Goal: Book appointment/travel/reservation

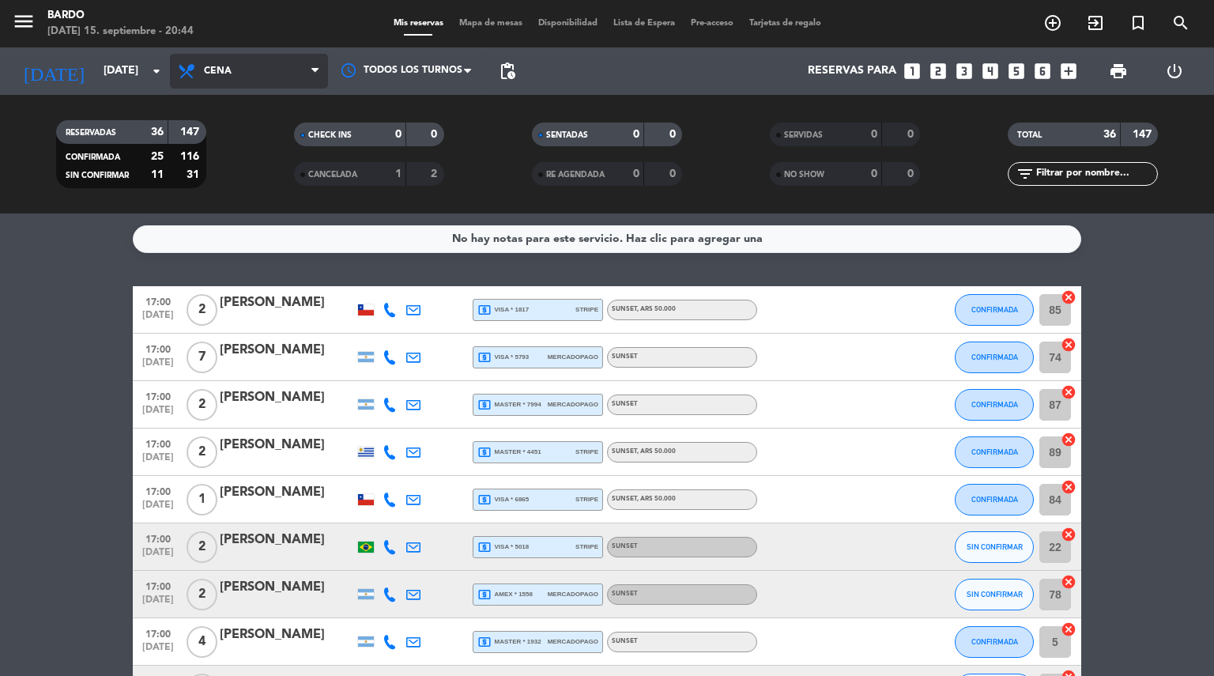
click at [316, 77] on icon at bounding box center [314, 71] width 7 height 13
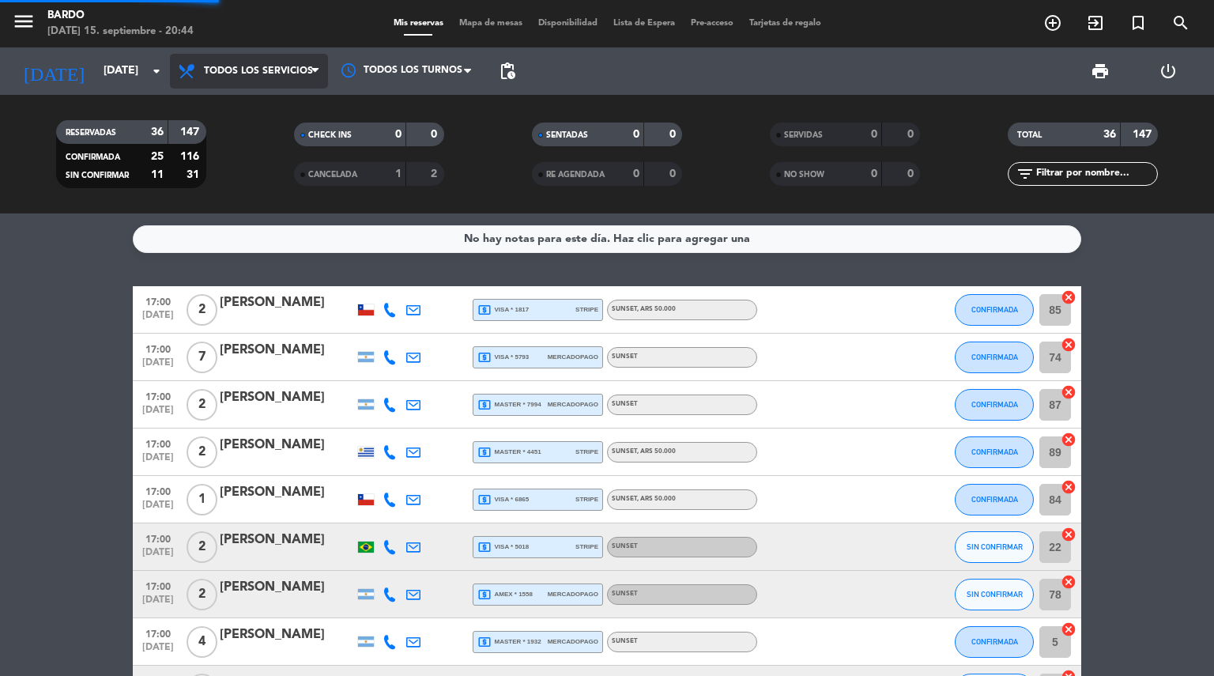
click at [254, 115] on div "menu Bardo [DATE] 15. septiembre - 20:44 Mis reservas Mapa de mesas Disponibili…" at bounding box center [607, 106] width 1214 height 213
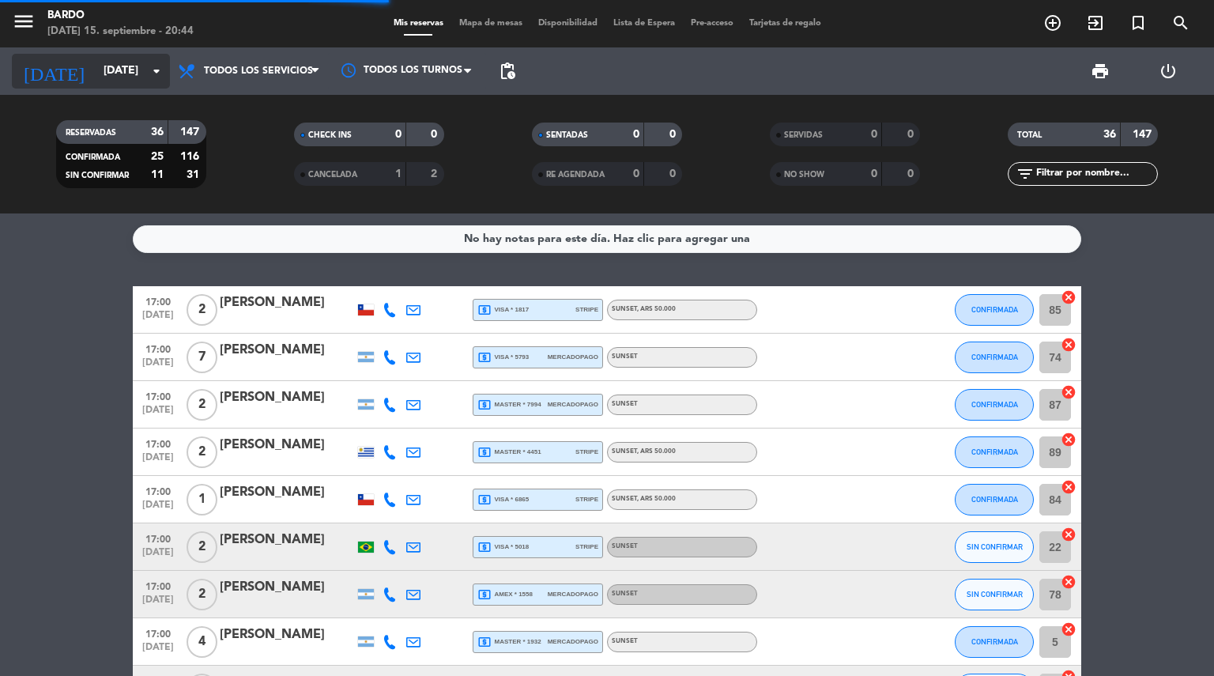
click at [158, 82] on input "[DATE]" at bounding box center [171, 71] width 150 height 28
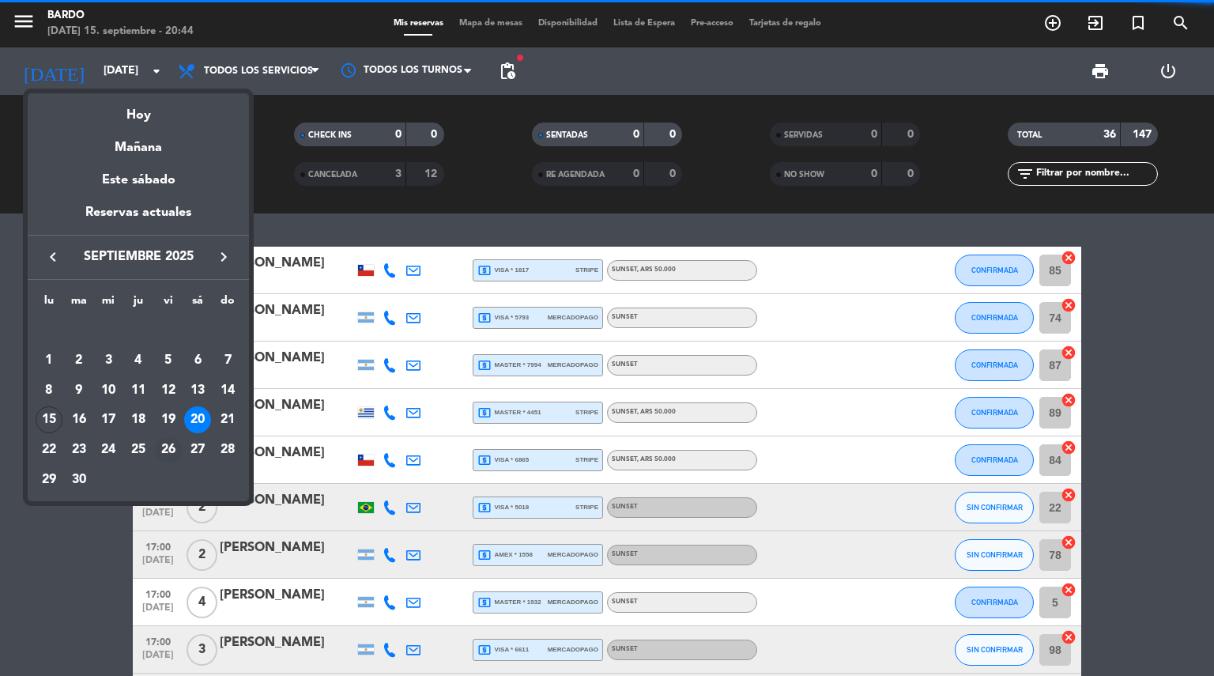
click at [171, 446] on div "26" at bounding box center [168, 449] width 27 height 27
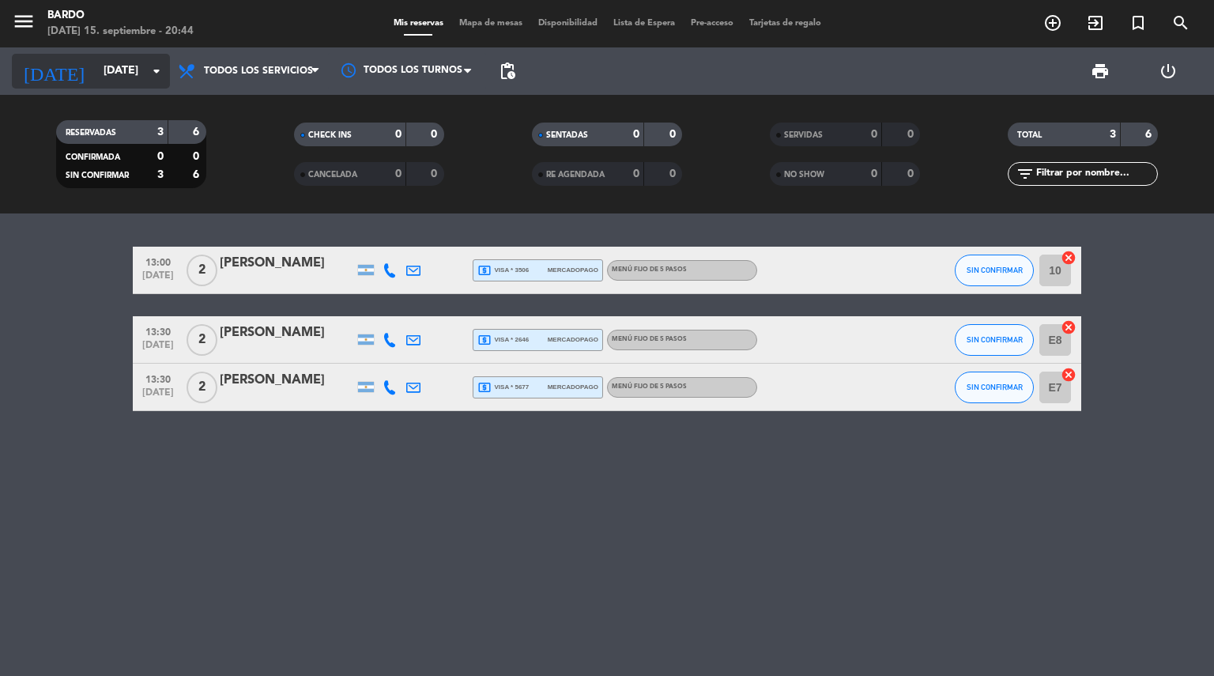
click at [160, 77] on icon "arrow_drop_down" at bounding box center [156, 71] width 19 height 19
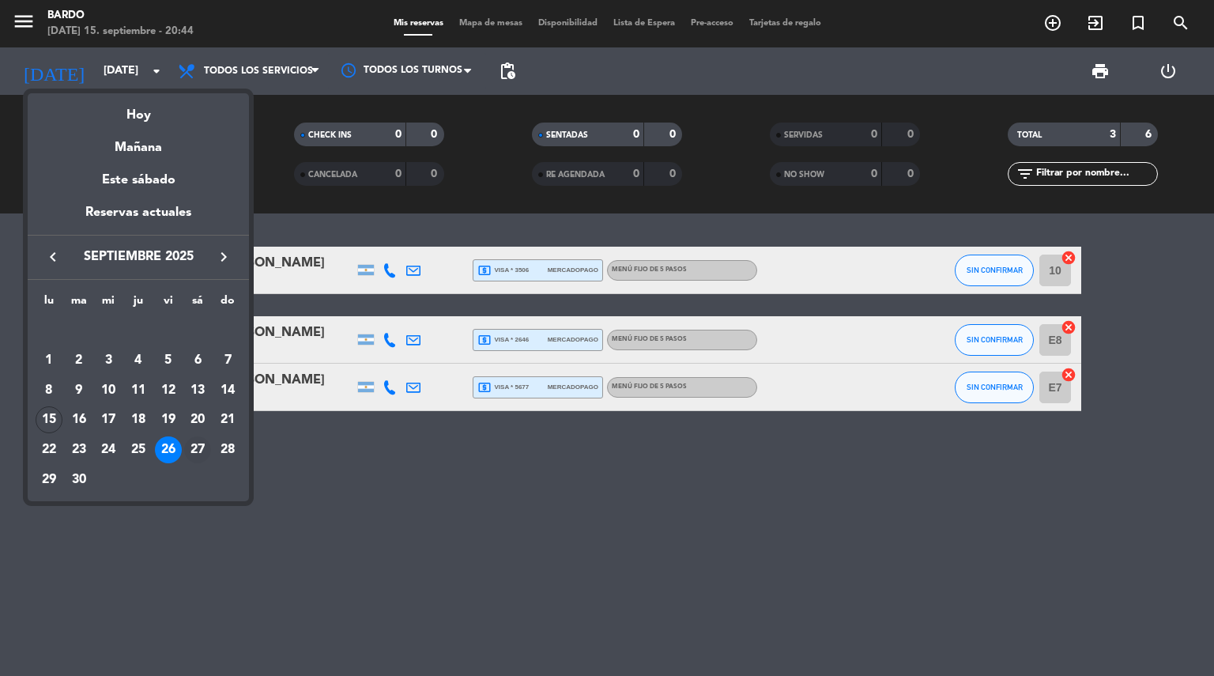
click at [193, 449] on div "27" at bounding box center [197, 449] width 27 height 27
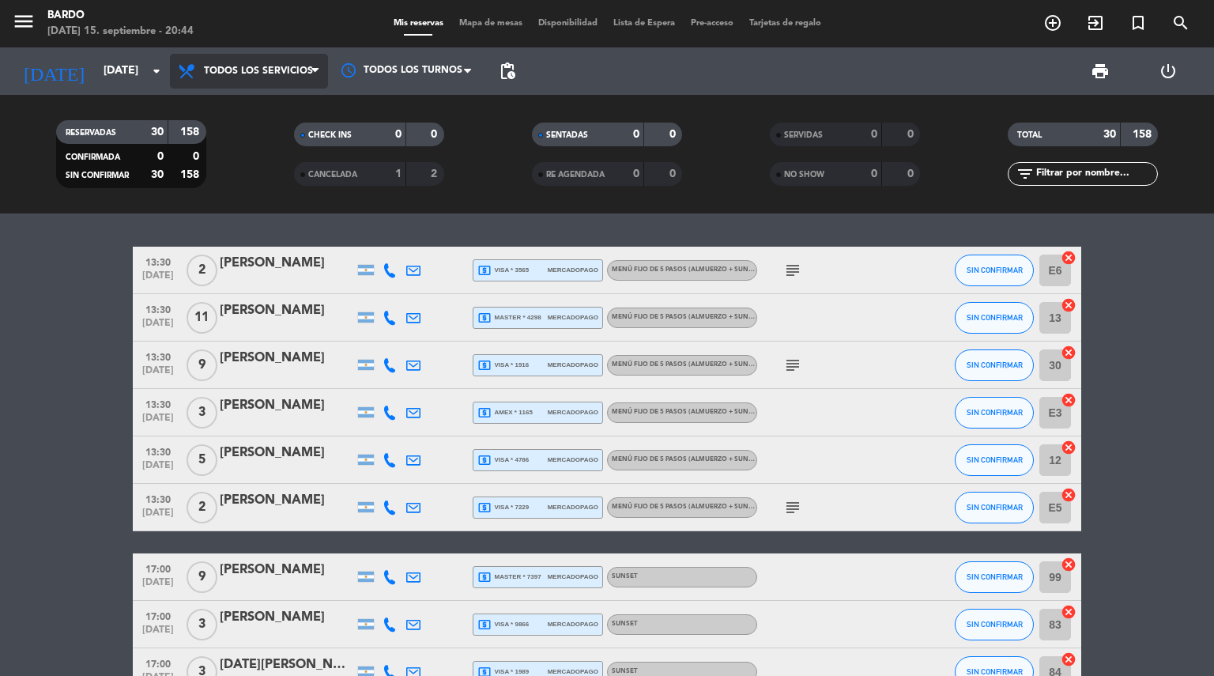
click at [313, 81] on span "Todos los servicios" at bounding box center [249, 71] width 158 height 35
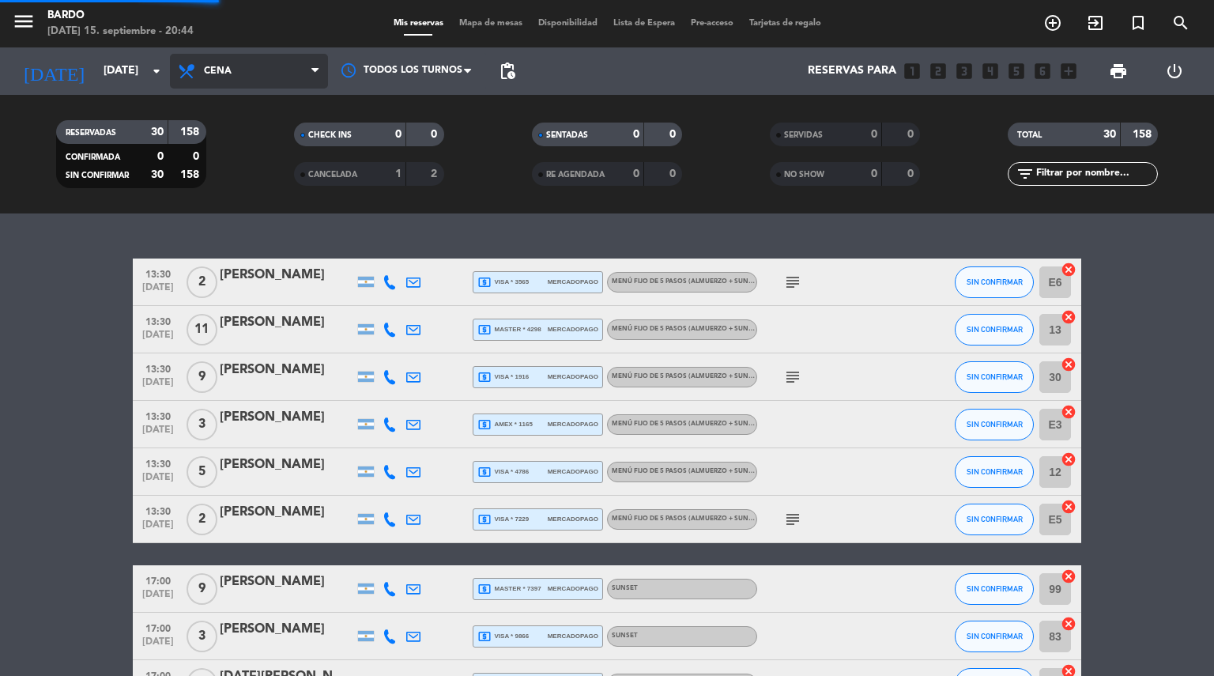
click at [247, 173] on div "menu Bardo [DATE] 15. septiembre - 20:44 Mis reservas Mapa de mesas Disponibili…" at bounding box center [607, 106] width 1214 height 213
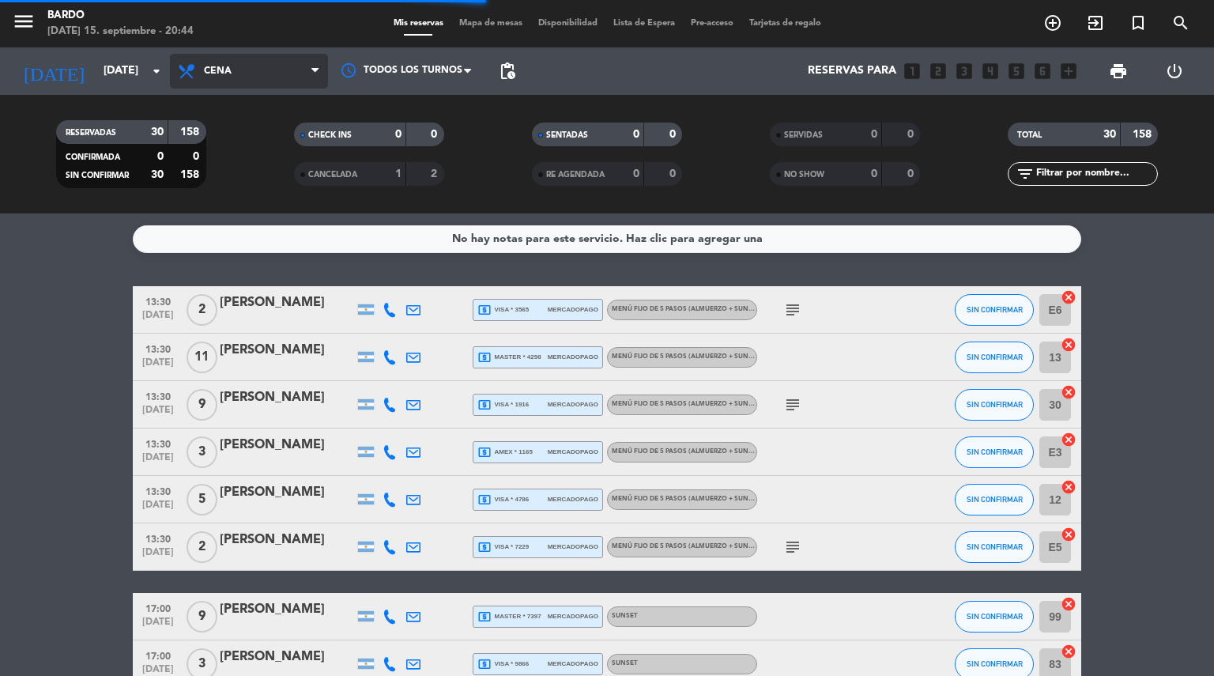
click at [326, 66] on span at bounding box center [319, 71] width 16 height 15
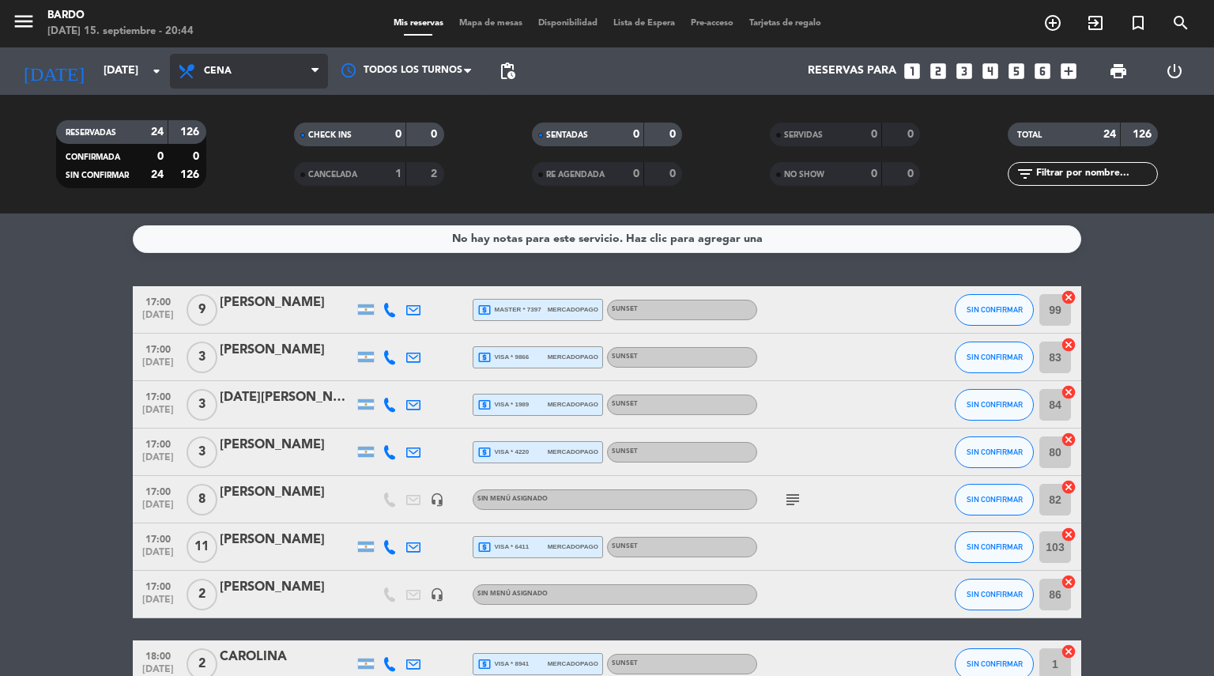
click at [315, 70] on icon at bounding box center [314, 71] width 7 height 13
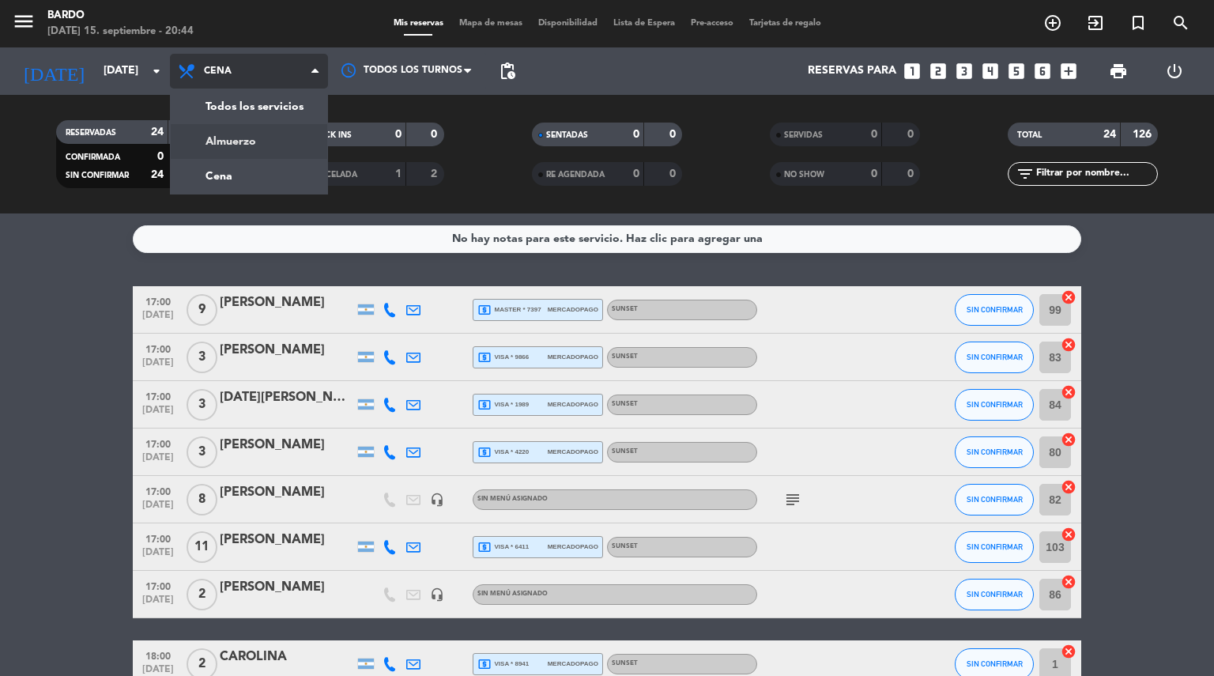
click at [266, 142] on div "menu Bardo [DATE] 15. septiembre - 20:44 Mis reservas Mapa de mesas Disponibili…" at bounding box center [607, 106] width 1214 height 213
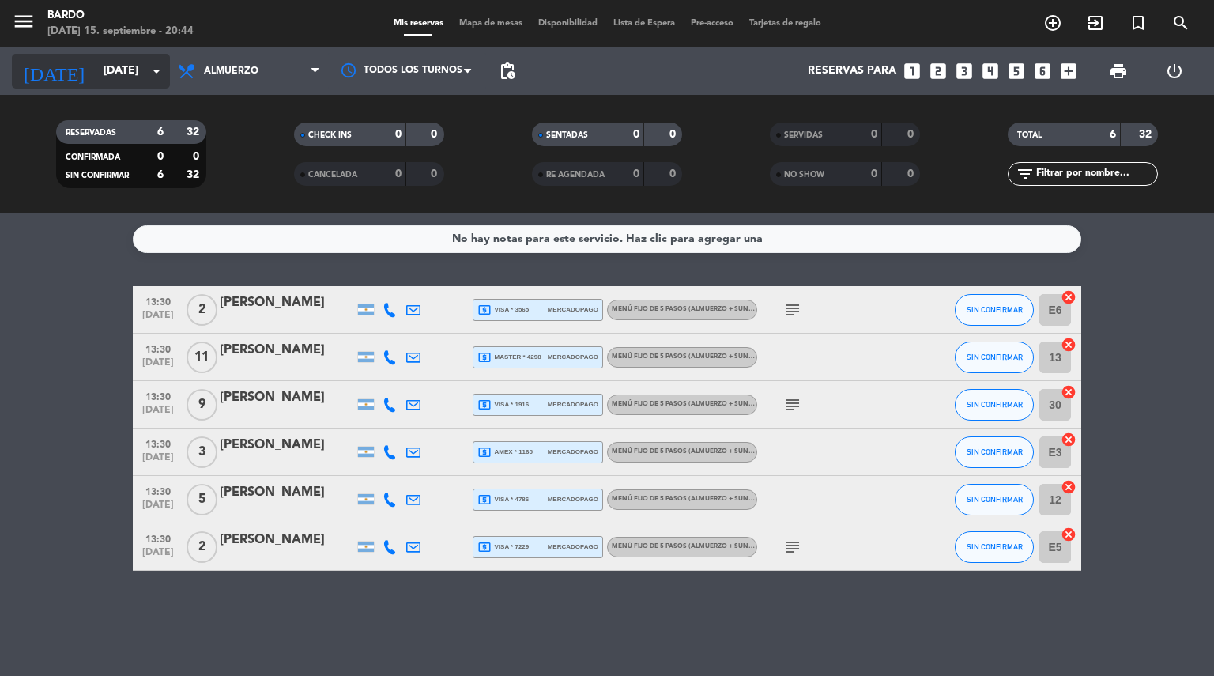
click at [162, 81] on input "[DATE]" at bounding box center [171, 71] width 150 height 28
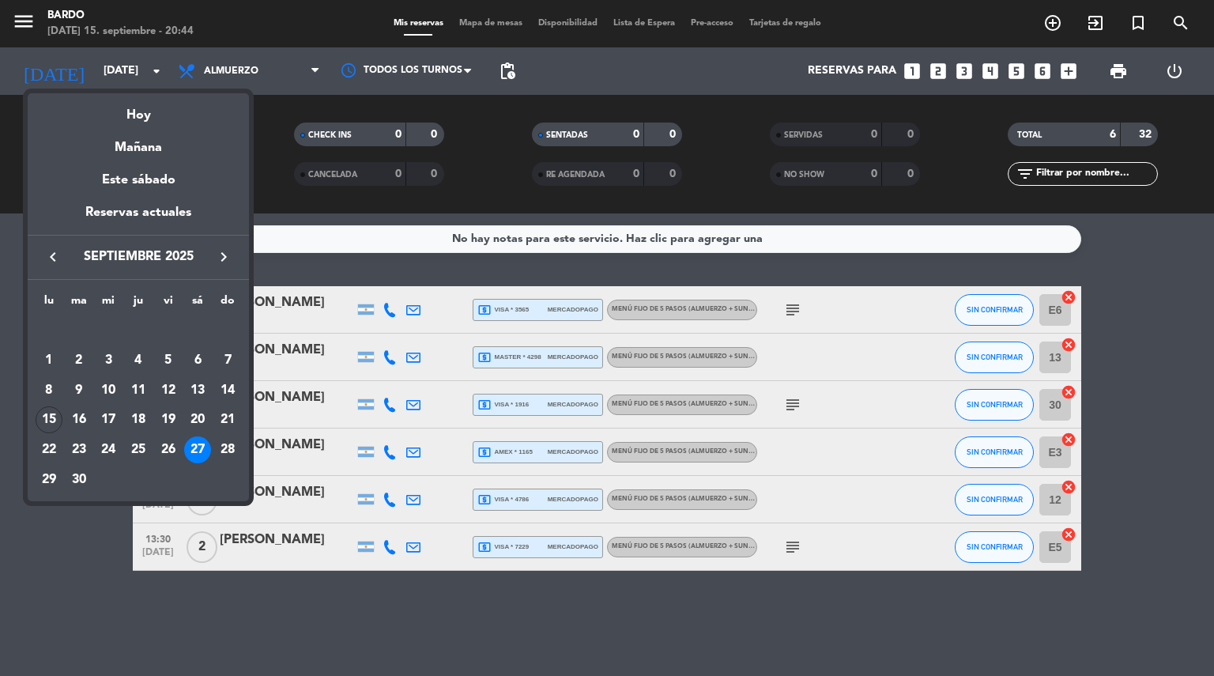
click at [221, 258] on icon "keyboard_arrow_right" at bounding box center [223, 256] width 19 height 19
click at [168, 360] on div "3" at bounding box center [168, 360] width 27 height 27
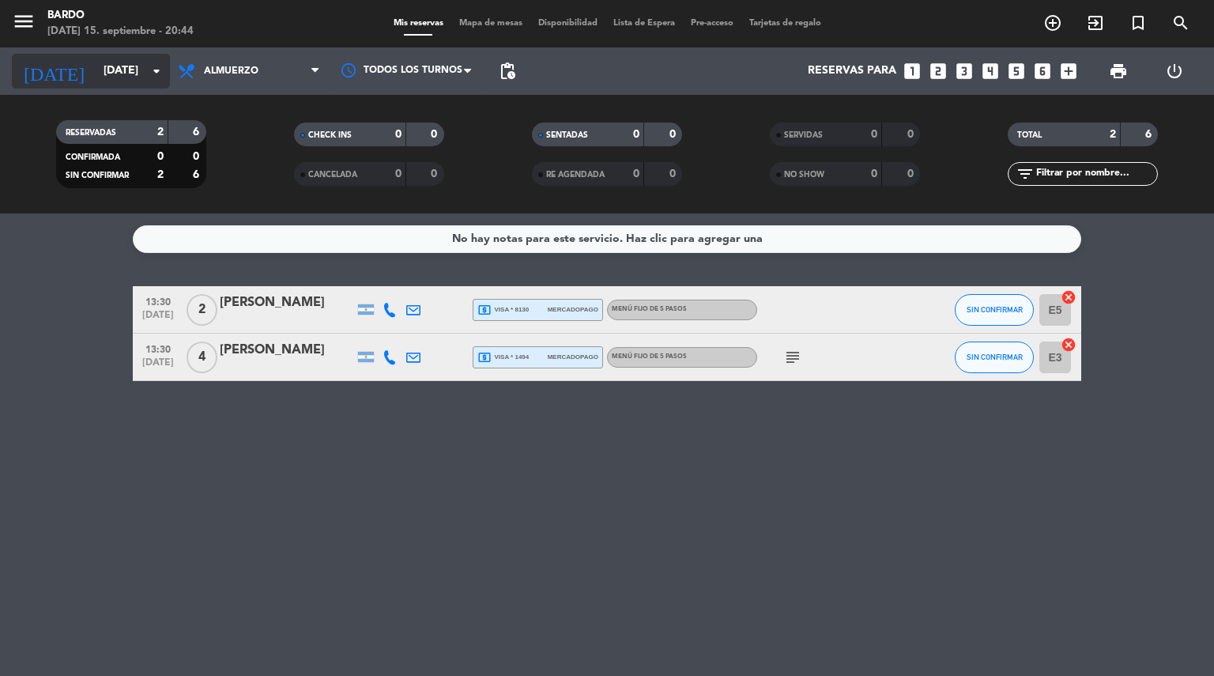
click at [160, 77] on icon "arrow_drop_down" at bounding box center [156, 71] width 19 height 19
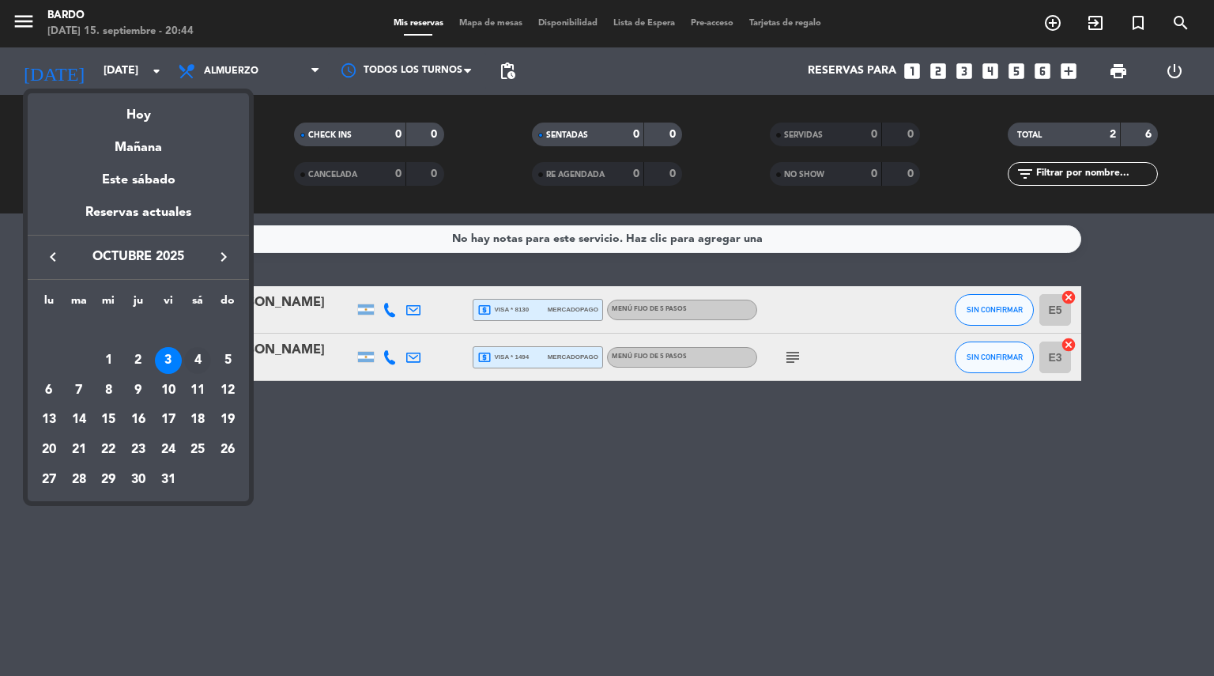
click at [199, 356] on div "4" at bounding box center [197, 360] width 27 height 27
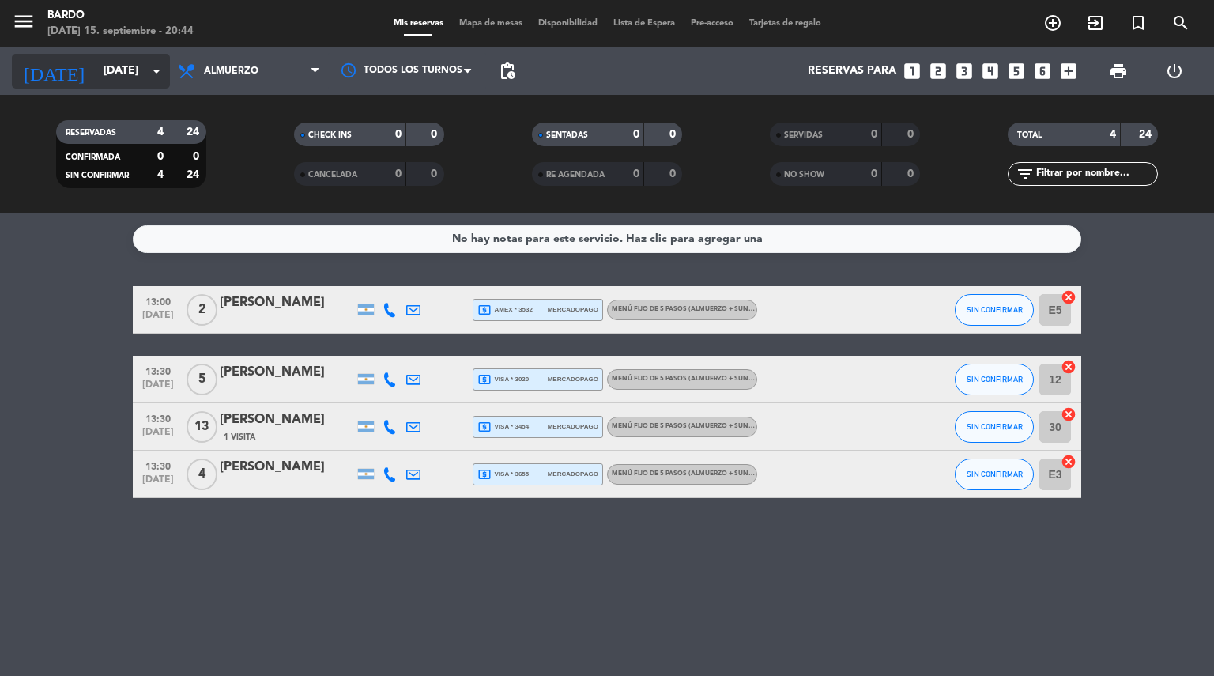
click at [161, 77] on icon "arrow_drop_down" at bounding box center [156, 71] width 19 height 19
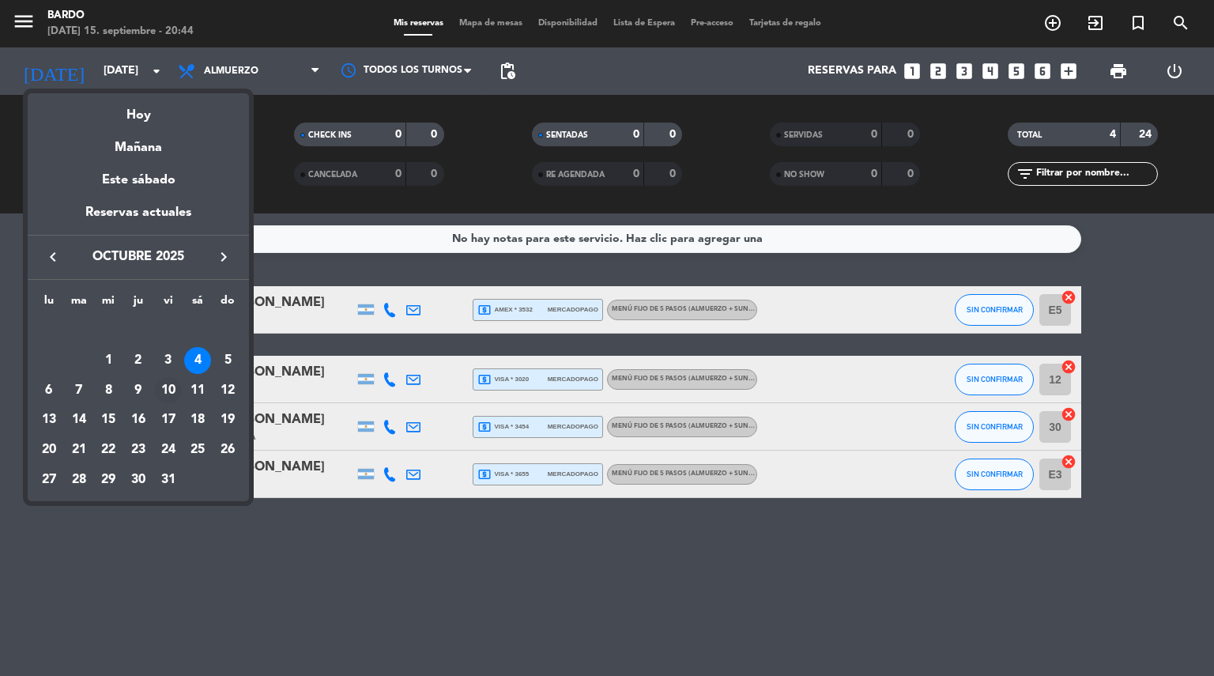
click at [172, 394] on div "10" at bounding box center [168, 390] width 27 height 27
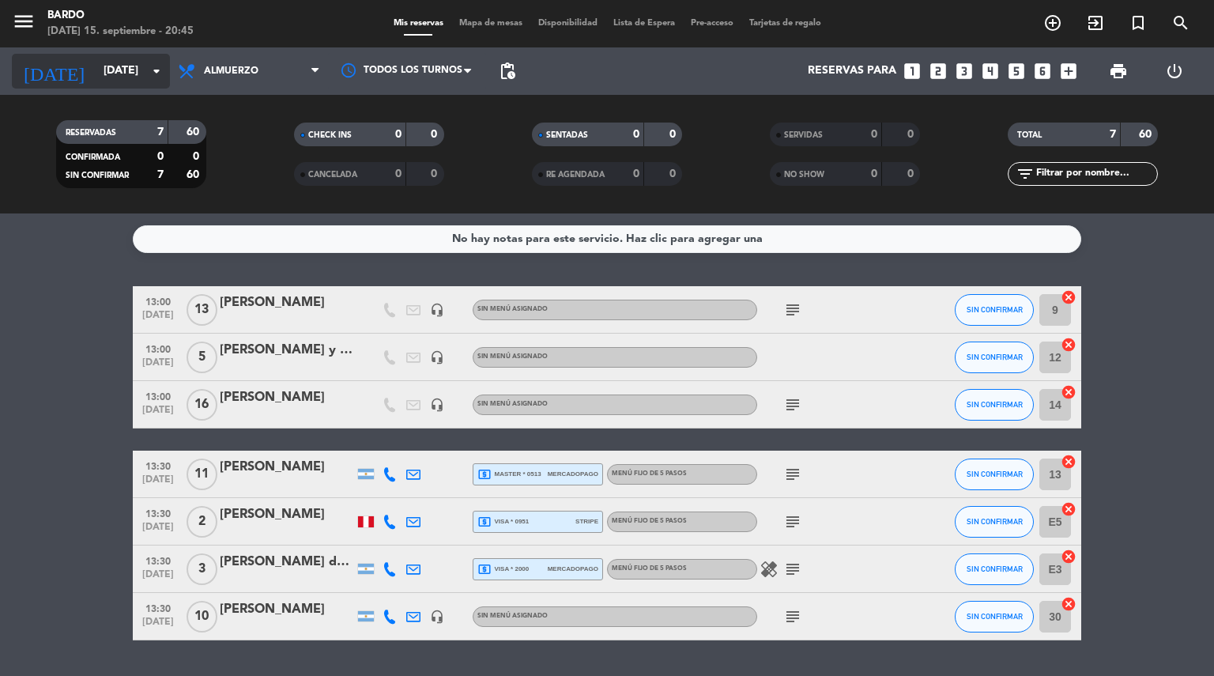
click at [163, 76] on icon "arrow_drop_down" at bounding box center [156, 71] width 19 height 19
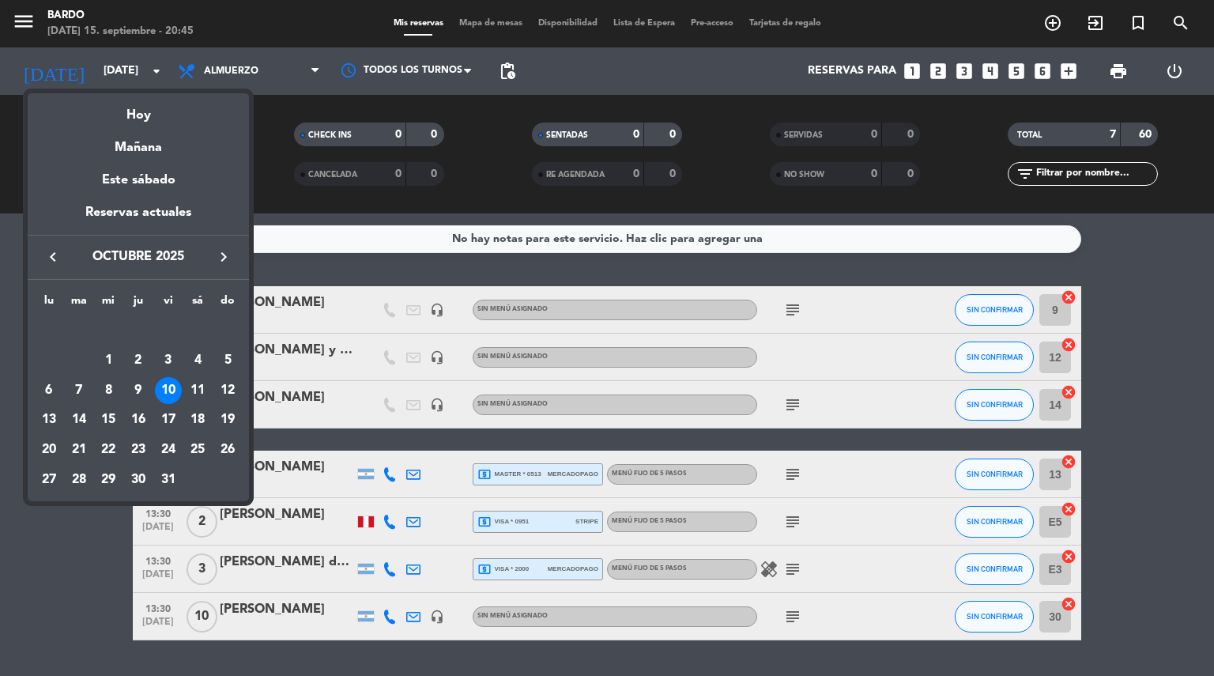
click at [318, 72] on div at bounding box center [607, 338] width 1214 height 676
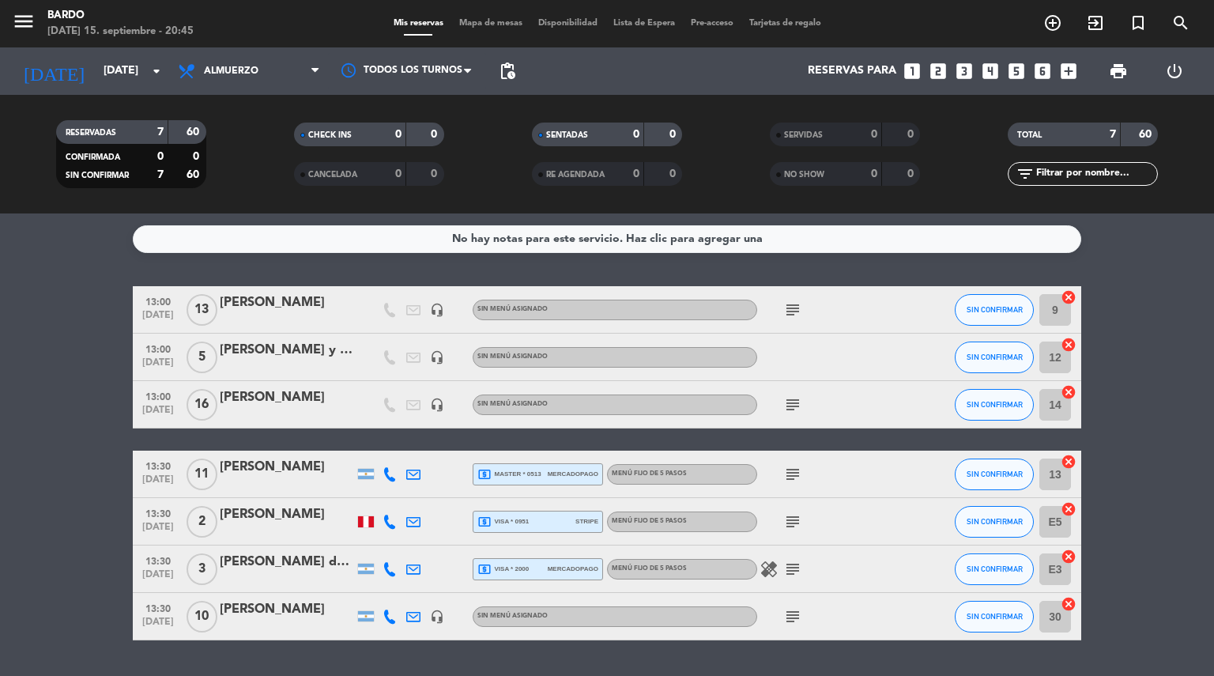
click at [318, 72] on icon at bounding box center [314, 71] width 7 height 13
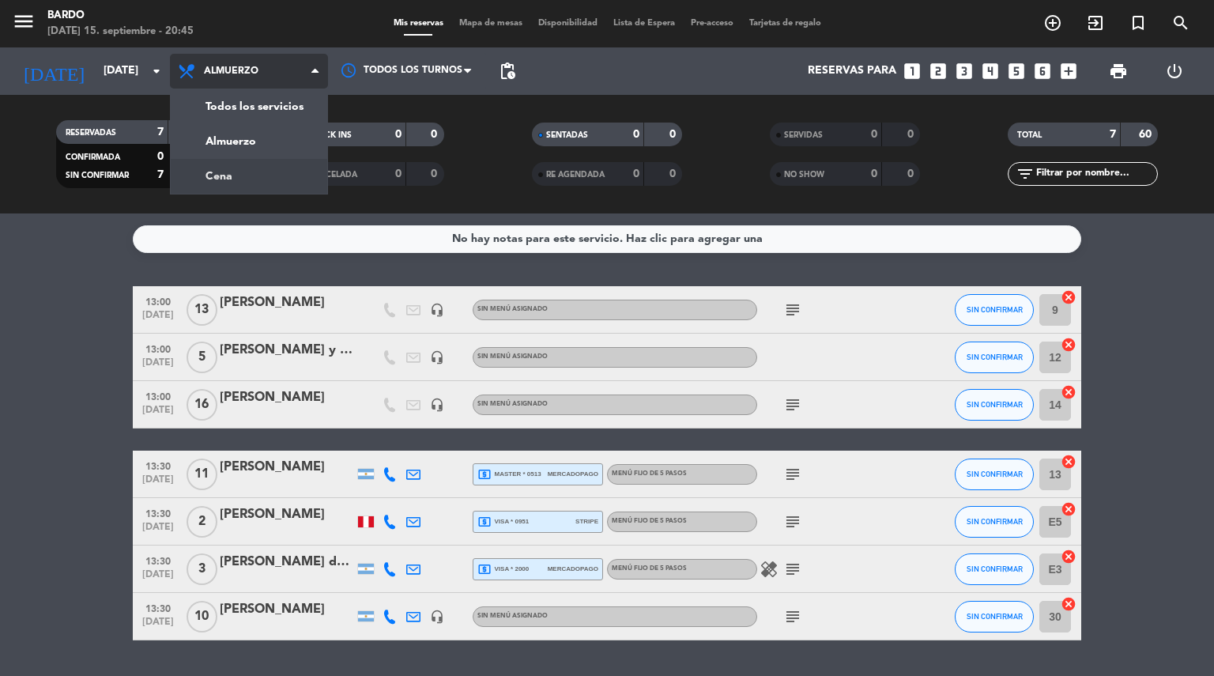
click at [253, 173] on div "menu Bardo [DATE] 15. septiembre - 20:45 Mis reservas Mapa de mesas Disponibili…" at bounding box center [607, 106] width 1214 height 213
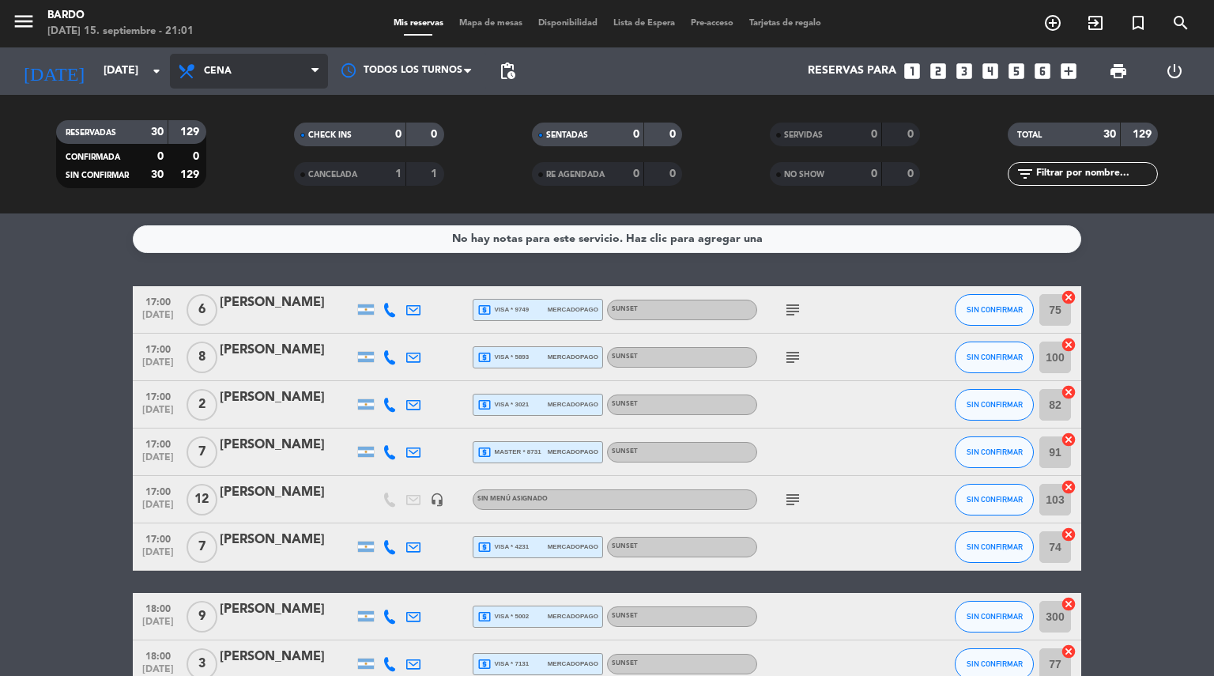
click at [251, 72] on span "Cena" at bounding box center [249, 71] width 158 height 35
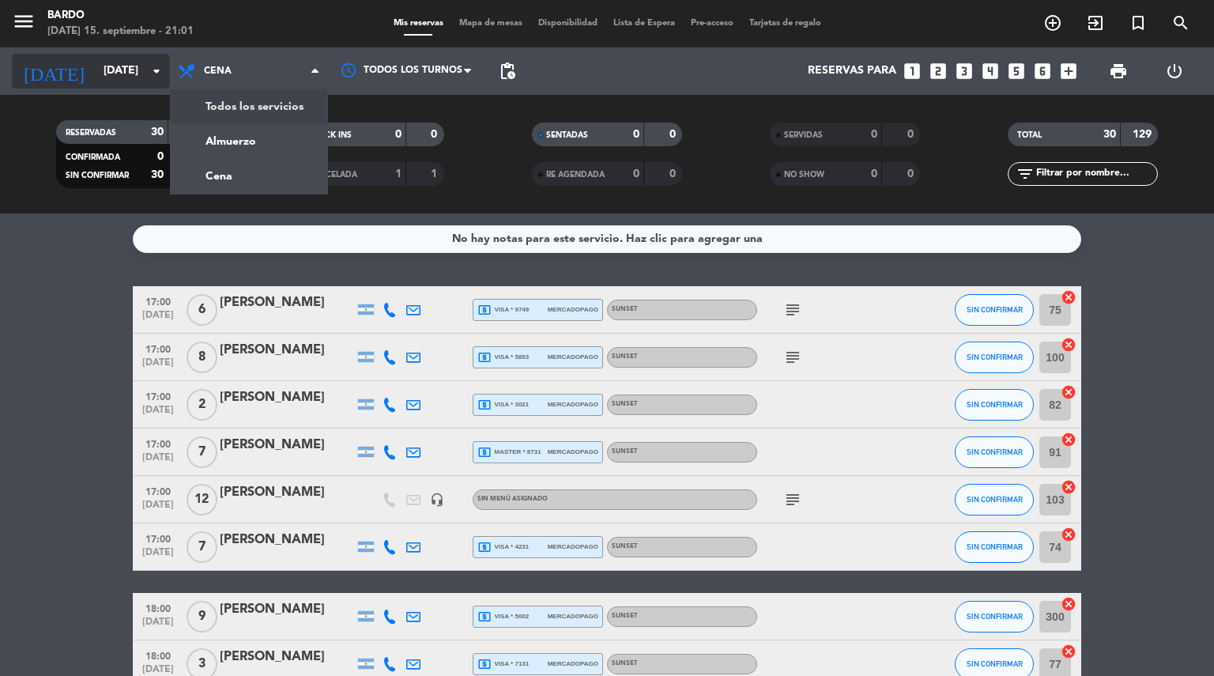
click at [155, 77] on icon "arrow_drop_down" at bounding box center [156, 71] width 19 height 19
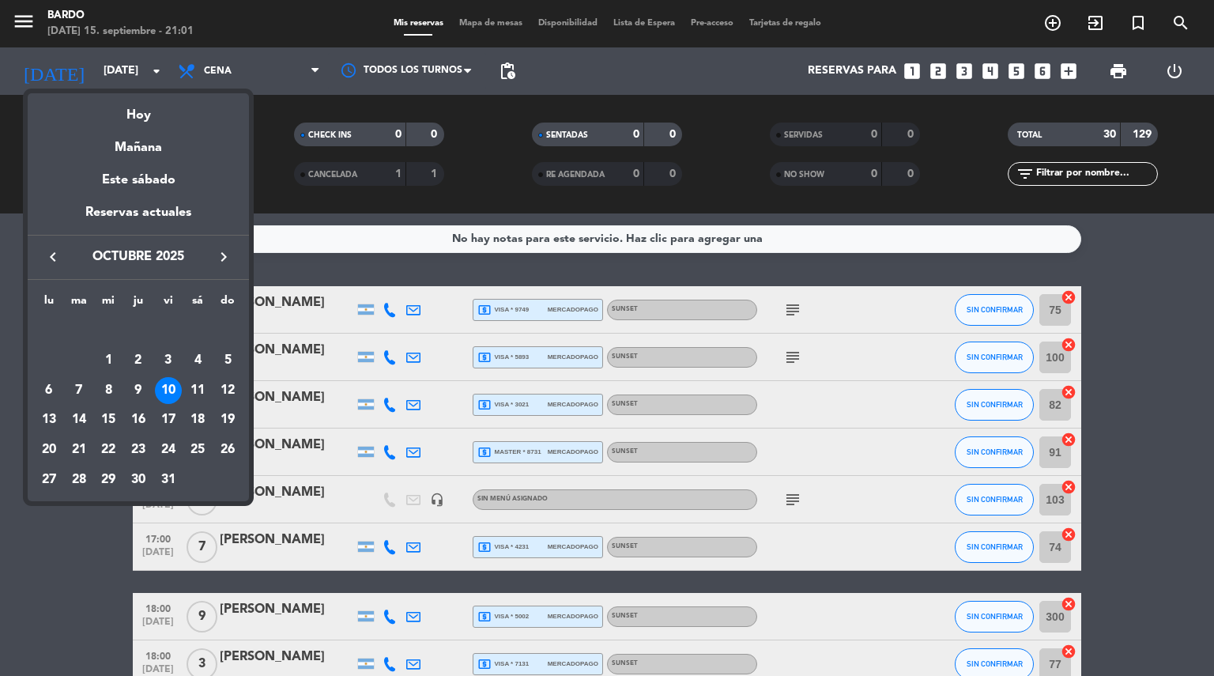
click at [52, 250] on icon "keyboard_arrow_left" at bounding box center [52, 256] width 19 height 19
click at [170, 425] on div "19" at bounding box center [168, 419] width 27 height 27
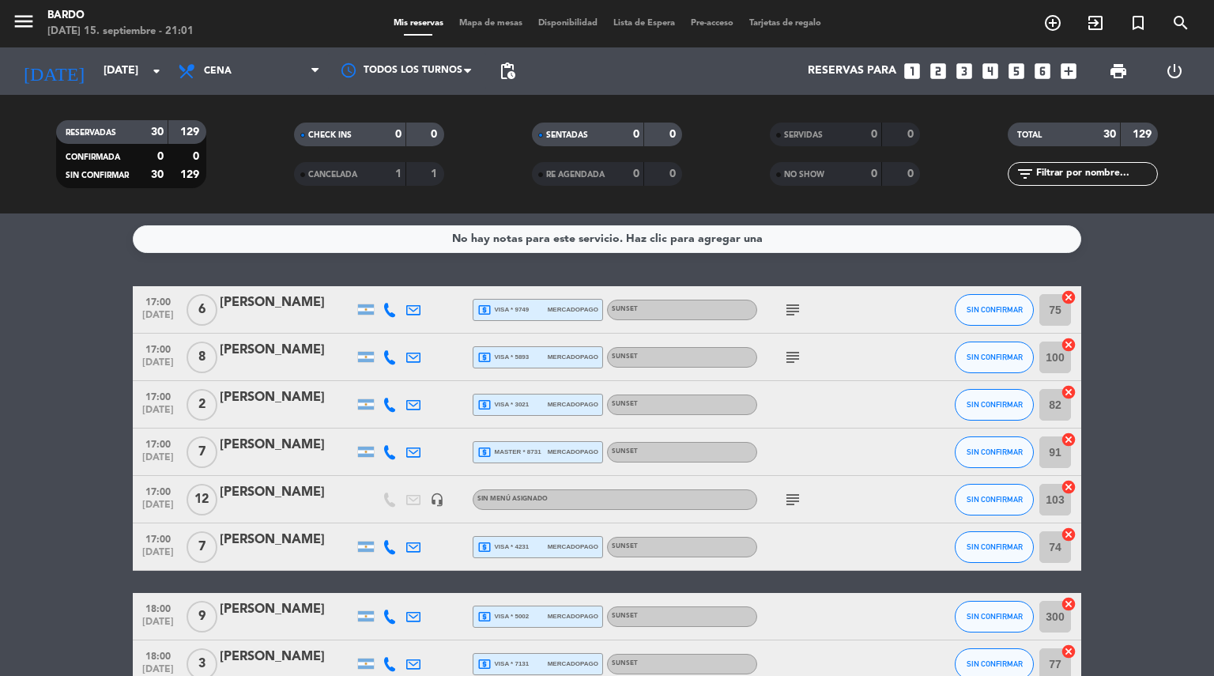
type input "[DATE]"
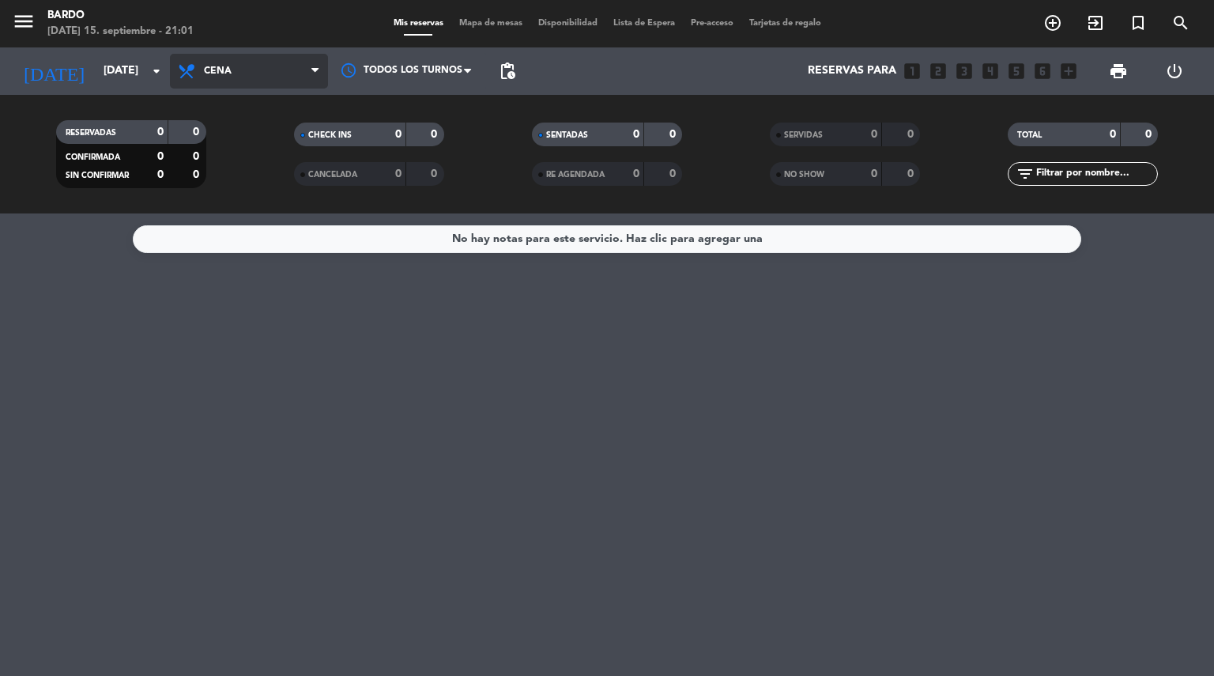
click at [303, 66] on span "Cena" at bounding box center [249, 71] width 158 height 35
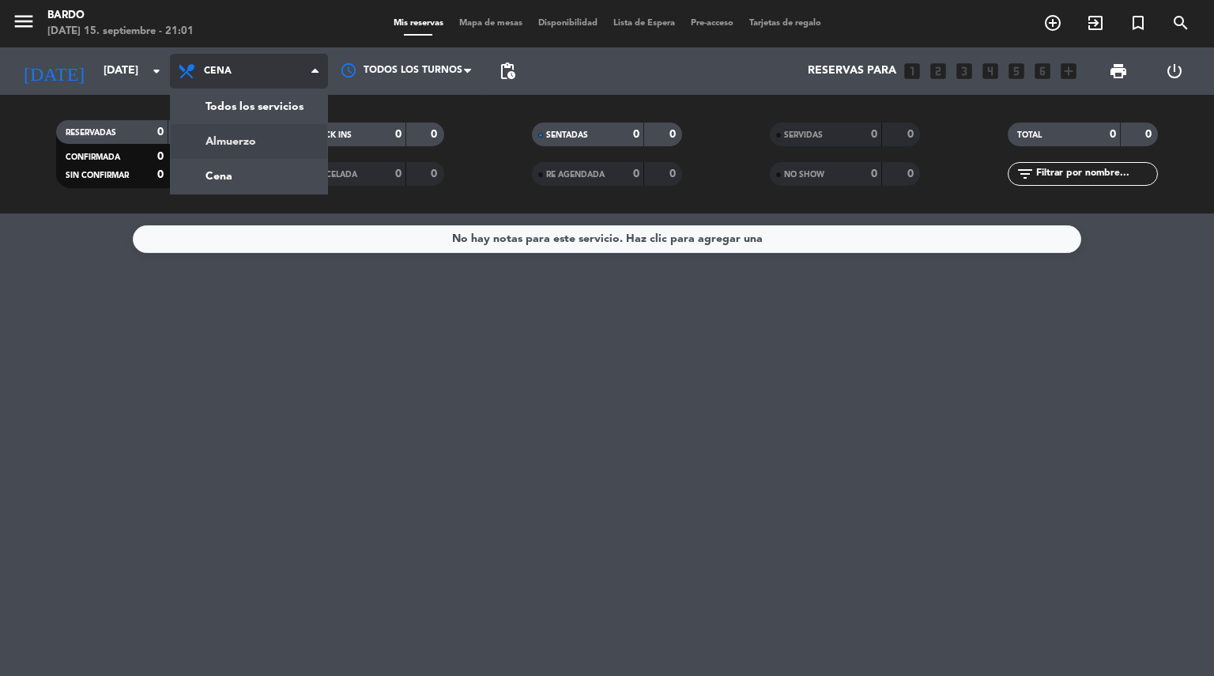
click at [284, 134] on div "menu Bardo [DATE] 15. septiembre - 21:01 Mis reservas Mapa de mesas Disponibili…" at bounding box center [607, 106] width 1214 height 213
